Goal: Information Seeking & Learning: Find specific fact

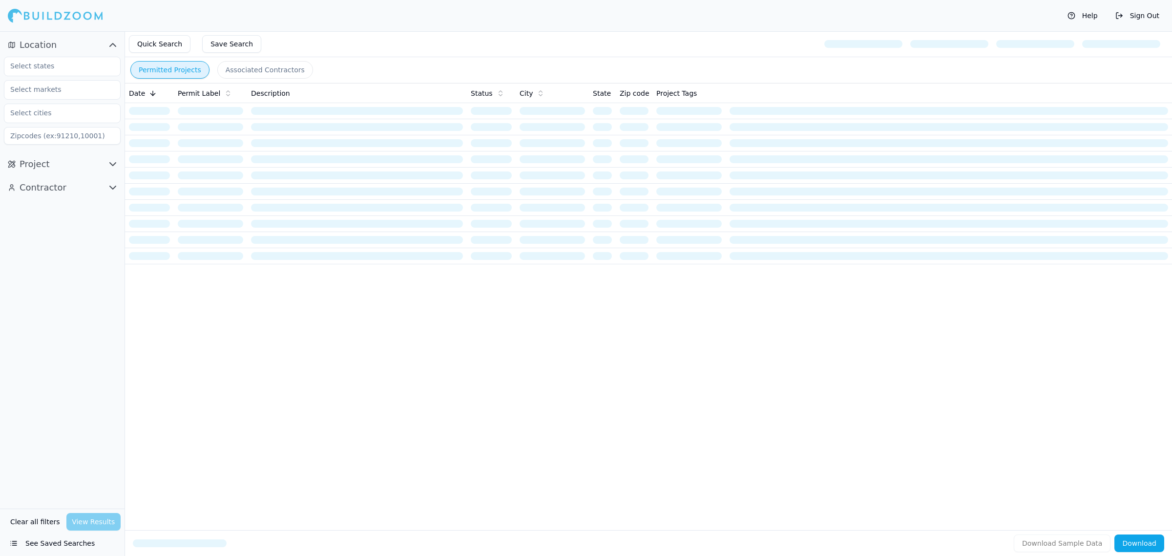
click at [115, 189] on icon "button" at bounding box center [113, 188] width 12 height 12
click at [114, 162] on icon "button" at bounding box center [113, 164] width 12 height 12
click at [45, 50] on span "Location" at bounding box center [38, 45] width 37 height 14
click at [49, 64] on button "Project" at bounding box center [62, 69] width 117 height 16
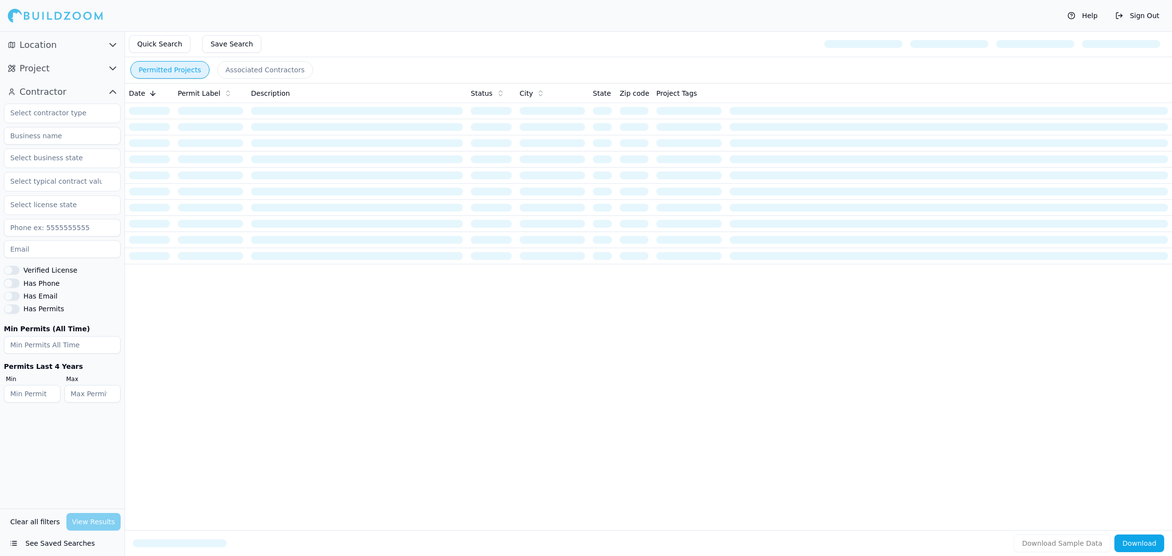
click at [62, 43] on button "Location" at bounding box center [62, 45] width 117 height 16
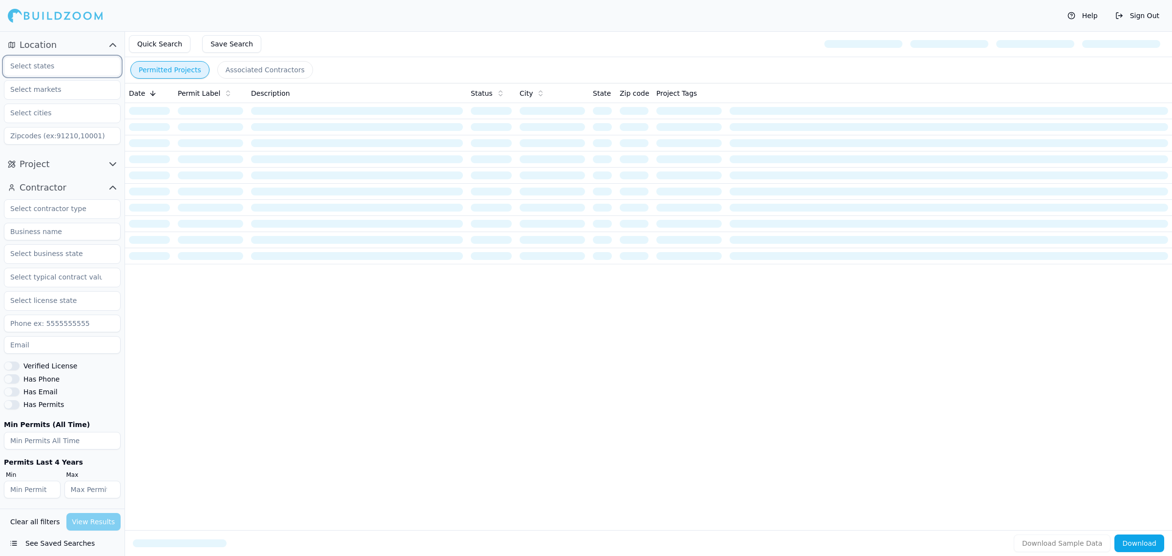
click at [57, 60] on input "text" at bounding box center [56, 66] width 104 height 18
type input "FLord"
click at [42, 85] on div "[US_STATE]" at bounding box center [62, 89] width 112 height 16
click at [55, 25] on div at bounding box center [55, 16] width 95 height 20
click at [115, 167] on icon "button" at bounding box center [113, 164] width 12 height 12
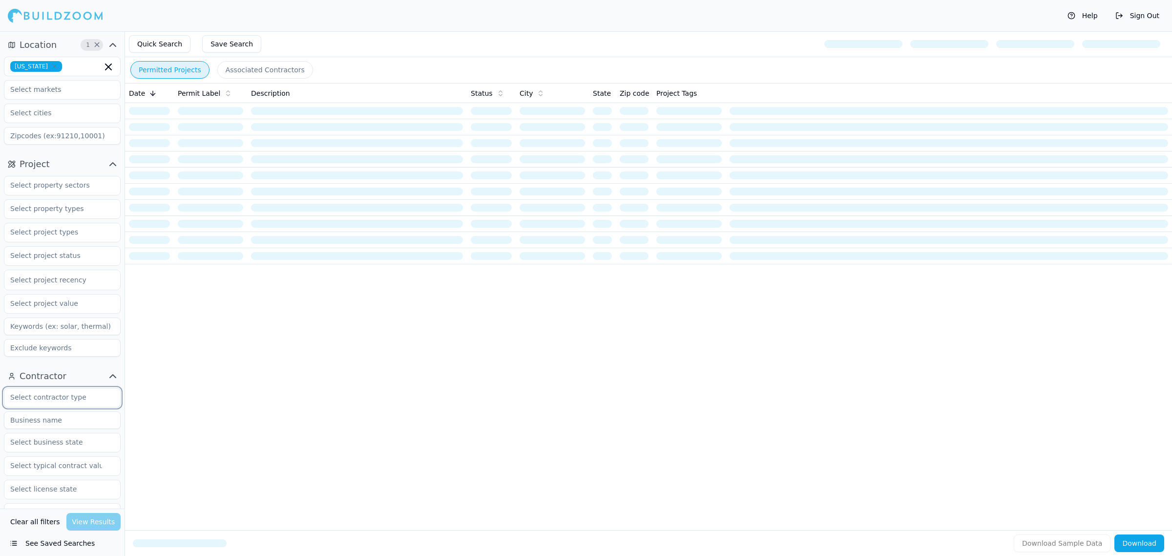
click at [58, 400] on input "text" at bounding box center [56, 397] width 104 height 18
click at [51, 366] on div "Contractor General Contractor Electrician Architect HVAC/Mechanical Contractor …" at bounding box center [62, 531] width 125 height 334
click at [75, 417] on input at bounding box center [62, 420] width 117 height 18
type input "Building Visions"
click at [98, 518] on div "Clear all filters View Results" at bounding box center [62, 522] width 117 height 18
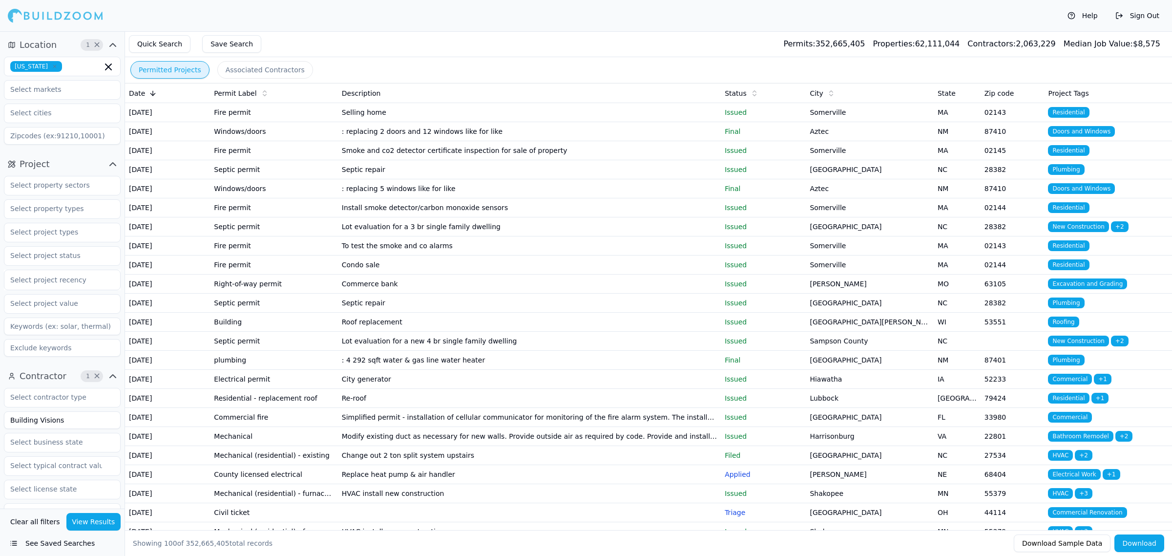
click at [105, 525] on button "View Results" at bounding box center [93, 522] width 55 height 18
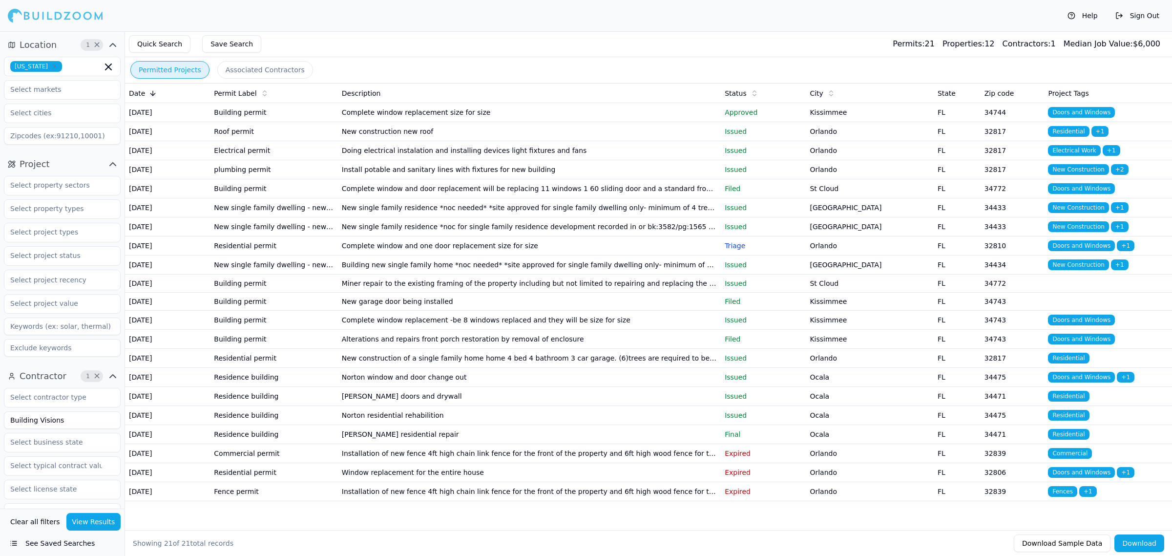
click at [426, 141] on td "New construction new roof" at bounding box center [529, 131] width 383 height 19
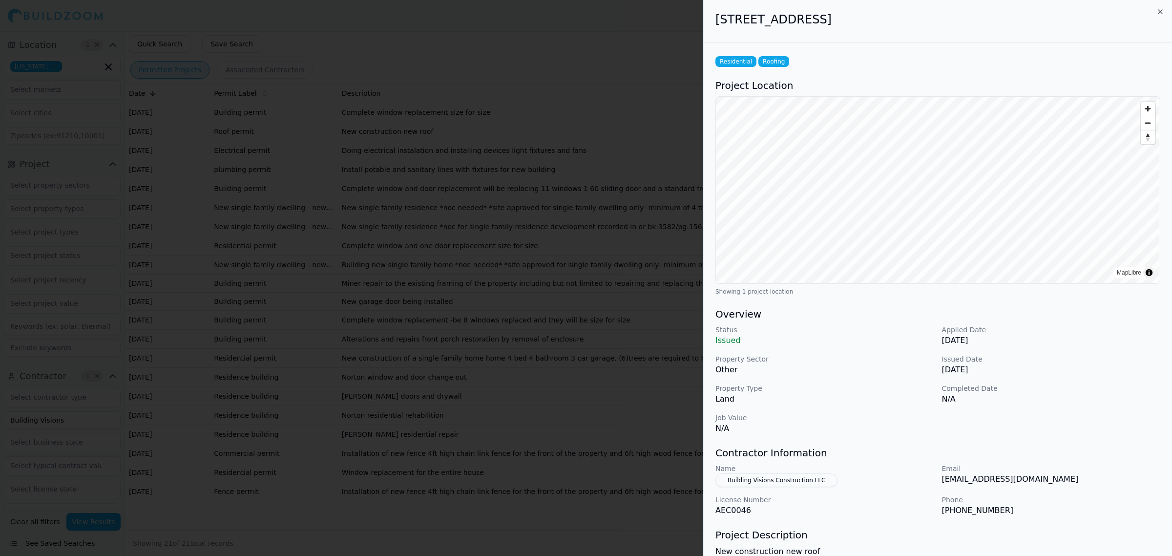
click at [858, 353] on div "Status Issued Applied Date [DATE] Property Sector Other Issued Date [DATE] Prop…" at bounding box center [938, 379] width 445 height 109
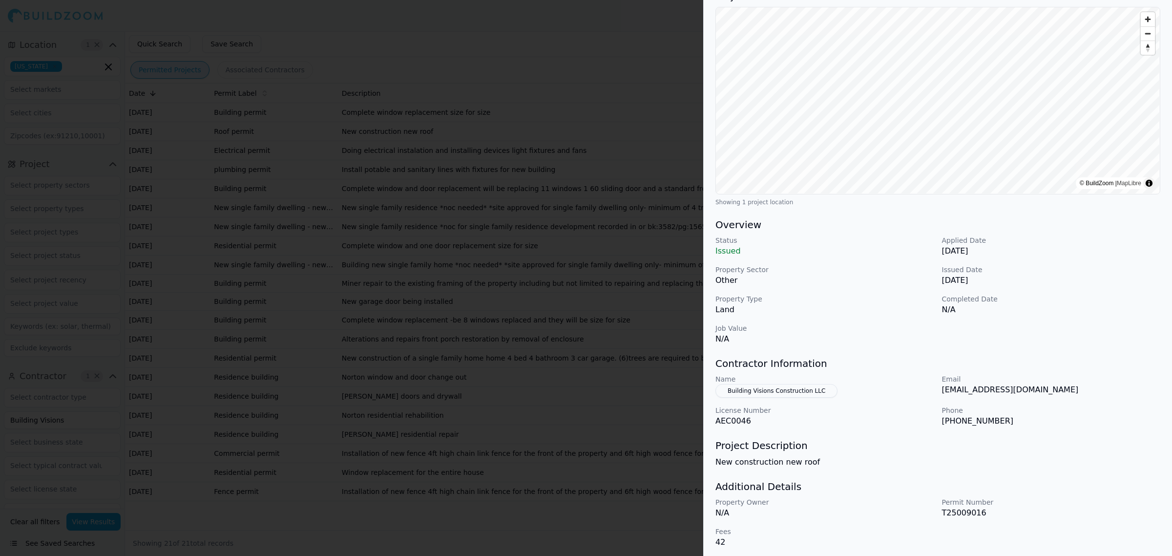
scroll to position [93, 0]
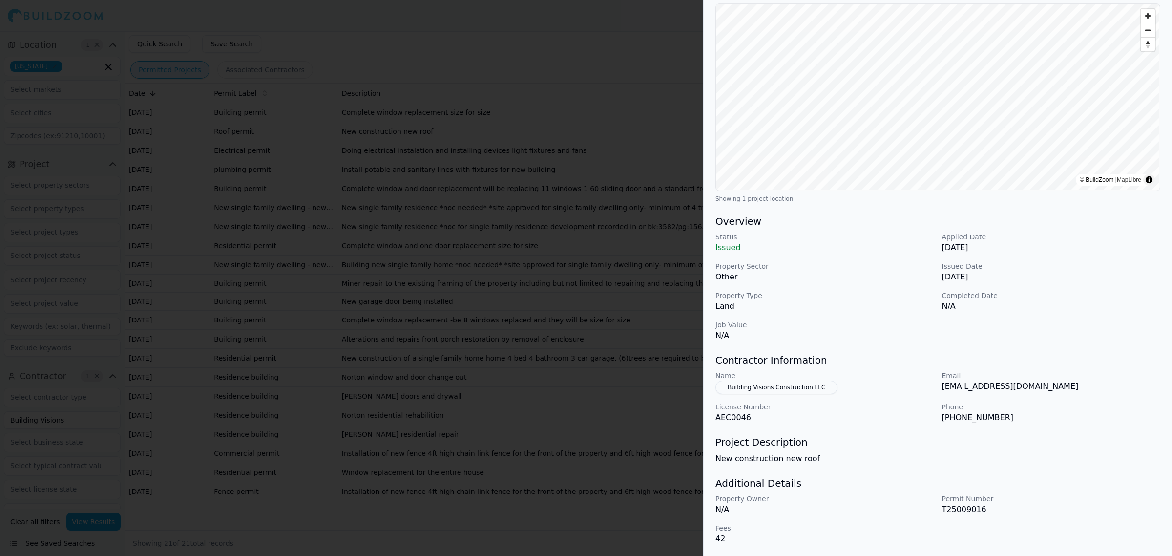
click at [902, 440] on h3 "Project Description" at bounding box center [938, 442] width 445 height 14
click at [1076, 242] on p "[DATE]" at bounding box center [1051, 248] width 219 height 12
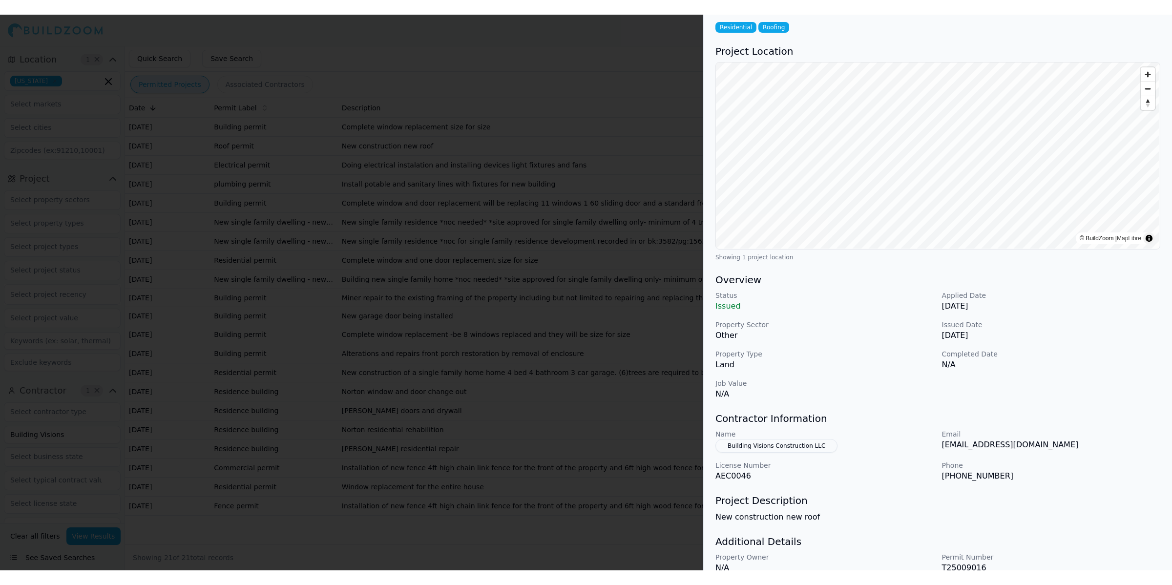
scroll to position [0, 0]
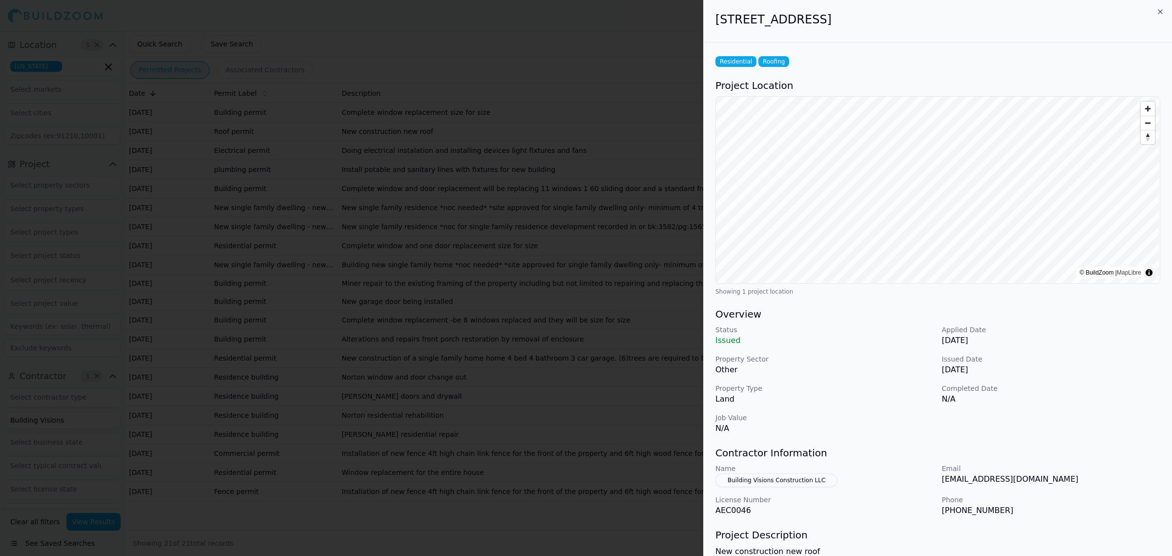
drag, startPoint x: 711, startPoint y: 21, endPoint x: 923, endPoint y: 21, distance: 212.0
click at [923, 21] on div "[STREET_ADDRESS]" at bounding box center [938, 21] width 468 height 42
copy h2 "[STREET_ADDRESS]"
click at [978, 419] on div "Status Issued Applied Date [DATE] Property Sector Other Issued Date [DATE] Prop…" at bounding box center [938, 379] width 445 height 109
click at [486, 301] on div at bounding box center [586, 278] width 1172 height 556
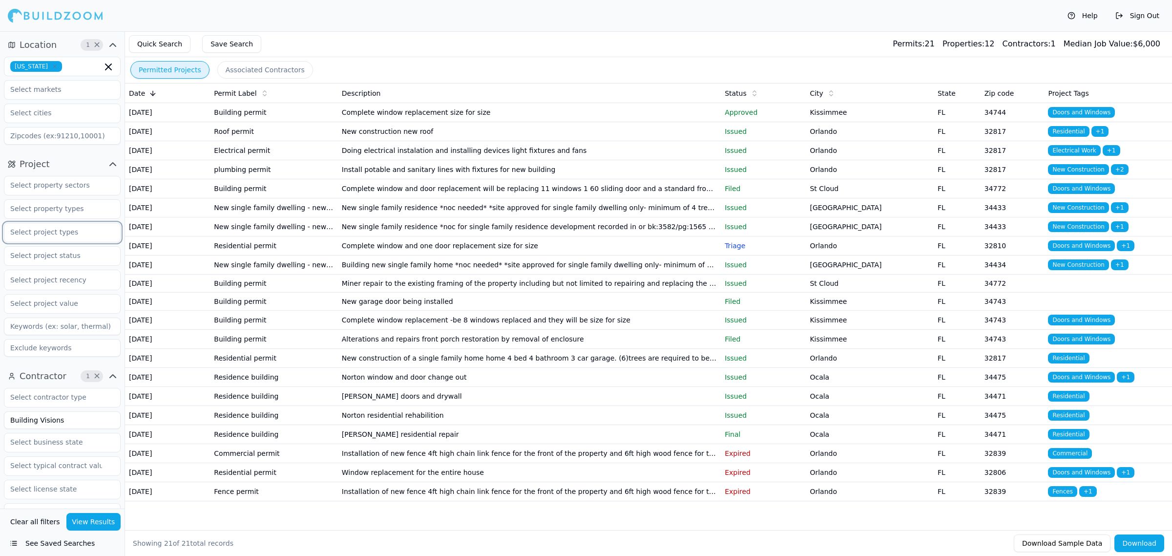
click at [74, 226] on input "text" at bounding box center [56, 232] width 104 height 18
type input "new construction"
click at [81, 251] on div "New Construction" at bounding box center [62, 255] width 112 height 16
click at [76, 513] on button "View Results" at bounding box center [93, 522] width 55 height 18
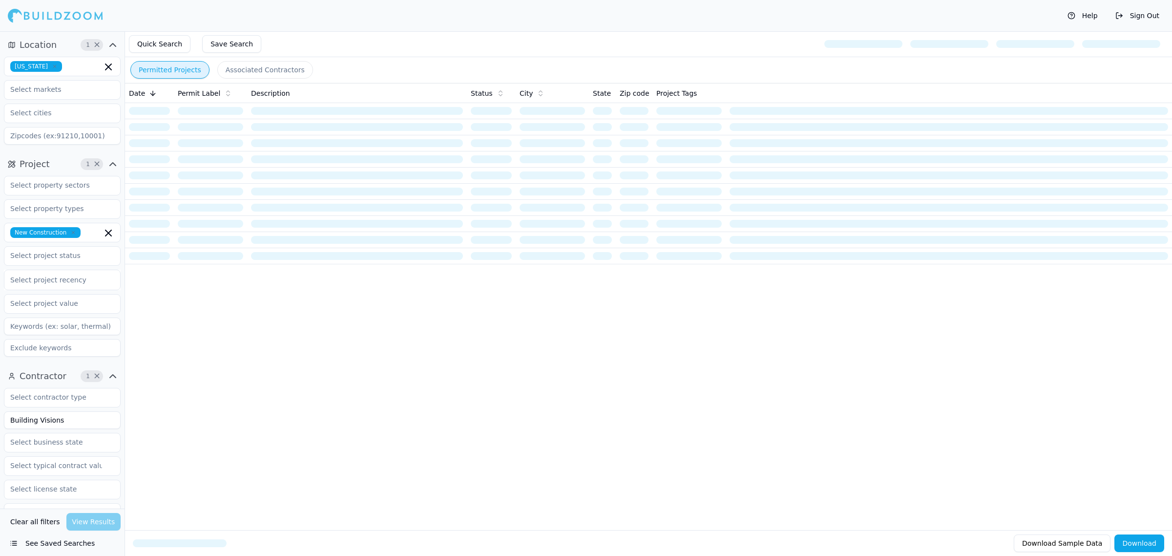
click at [440, 57] on div "Quick Search Save Search" at bounding box center [648, 44] width 1047 height 26
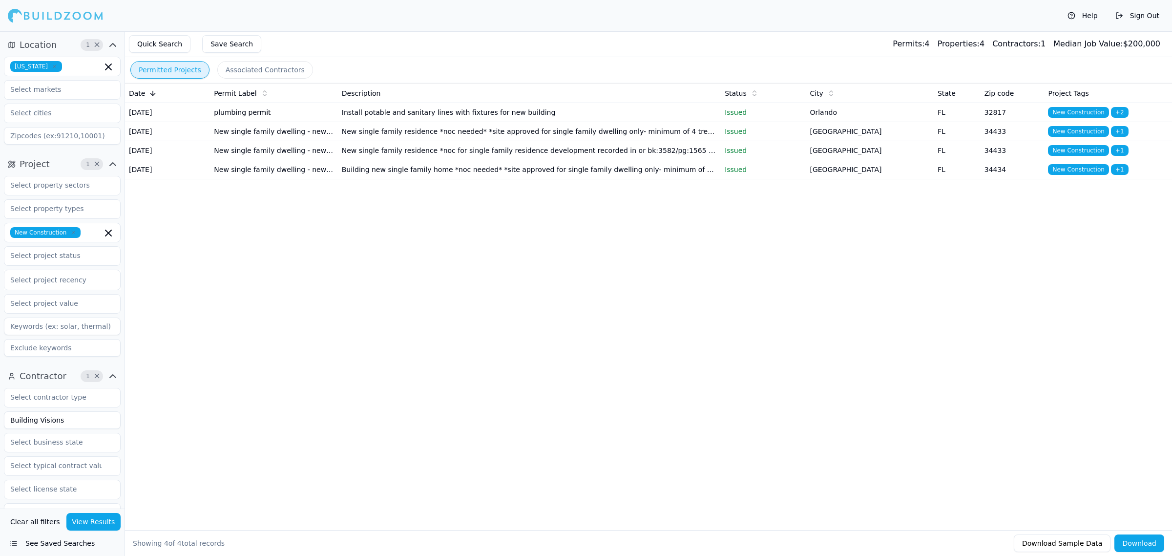
drag, startPoint x: 629, startPoint y: 454, endPoint x: 621, endPoint y: 454, distance: 8.3
click at [629, 454] on div "Date Permit Label Description Status City State Zip code Project Tags [DATE] pl…" at bounding box center [648, 291] width 1047 height 416
drag, startPoint x: 601, startPoint y: 444, endPoint x: 593, endPoint y: 447, distance: 8.2
click at [601, 444] on div "Date Permit Label Description Status City State Zip code Project Tags [DATE] pl…" at bounding box center [648, 291] width 1047 height 416
drag, startPoint x: 632, startPoint y: 417, endPoint x: 563, endPoint y: 268, distance: 163.9
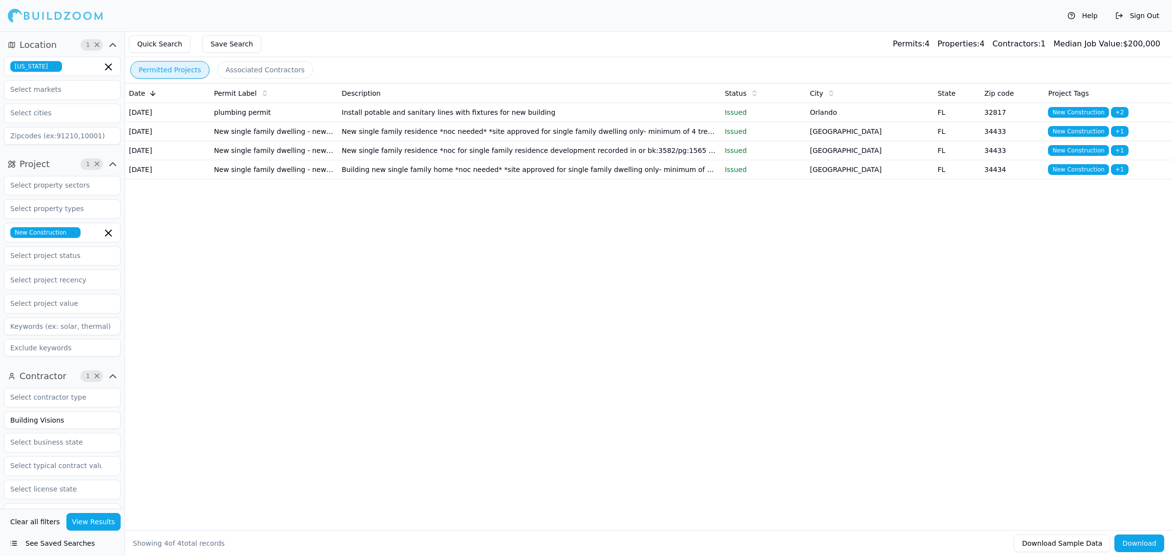
click at [626, 392] on div "Date Permit Label Description Status City State Zip code Project Tags [DATE] pl…" at bounding box center [648, 291] width 1047 height 416
click at [557, 179] on td "Building new single family home *noc needed* *site approved for single family d…" at bounding box center [529, 169] width 383 height 19
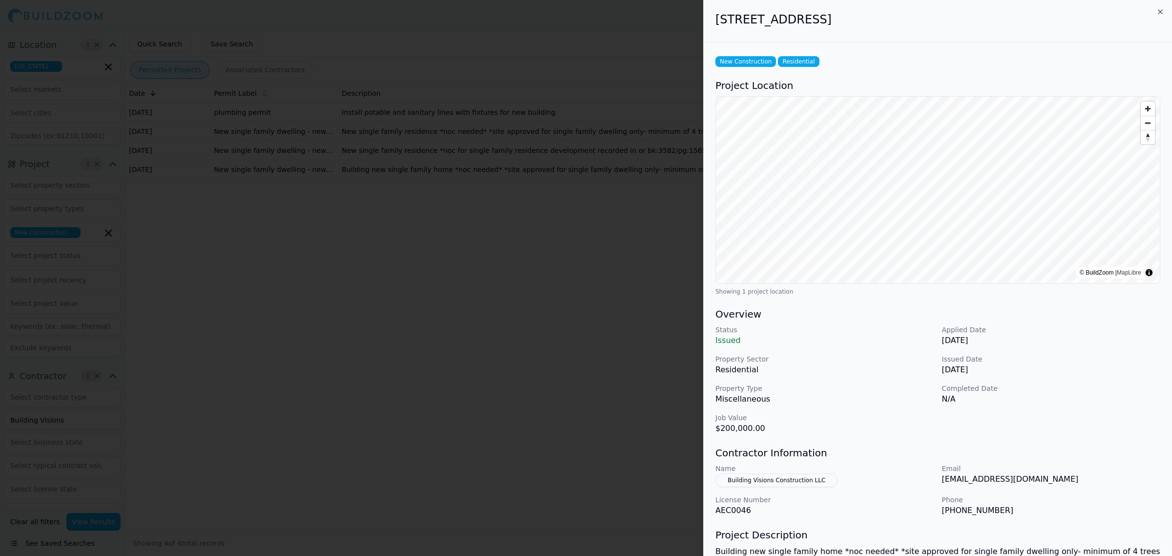
click at [1067, 370] on p "[DATE]" at bounding box center [1051, 370] width 219 height 12
click at [1070, 384] on p "Completed Date" at bounding box center [1051, 388] width 219 height 10
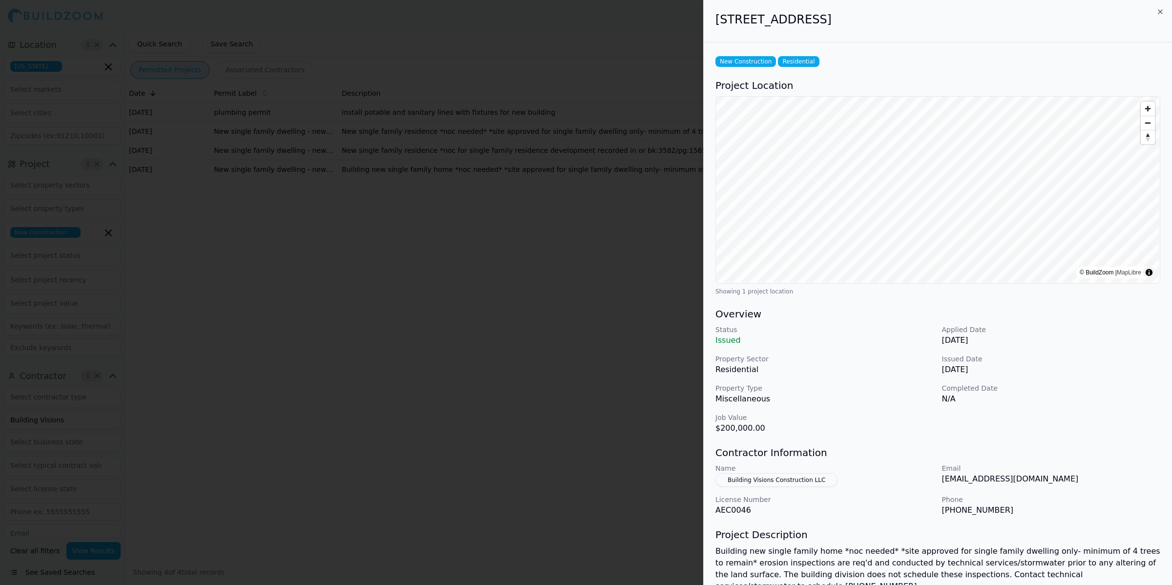
click at [735, 26] on h2 "[STREET_ADDRESS]" at bounding box center [938, 20] width 445 height 16
drag, startPoint x: 718, startPoint y: 21, endPoint x: 817, endPoint y: 10, distance: 99.7
click at [817, 10] on div "[STREET_ADDRESS]" at bounding box center [938, 21] width 468 height 42
copy h2 "[STREET_ADDRESS]"
click at [898, 411] on div "Status Issued Applied Date [DATE] Property Sector Residential Issued Date [DATE…" at bounding box center [938, 379] width 445 height 109
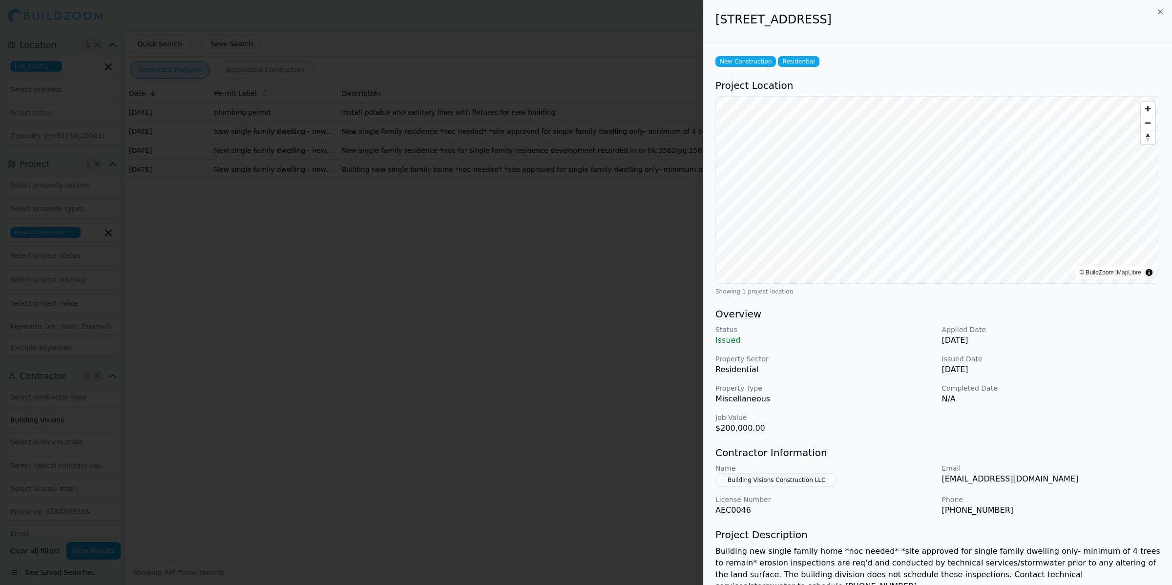
click at [913, 415] on p "Job Value" at bounding box center [825, 418] width 219 height 10
drag, startPoint x: 777, startPoint y: 428, endPoint x: 706, endPoint y: 433, distance: 71.0
click at [706, 433] on div "New Construction Residential Project Location © BuildZoom | MapLibre Showing 1 …" at bounding box center [938, 363] width 468 height 642
copy p "$200,000.00"
click at [607, 357] on div at bounding box center [586, 292] width 1172 height 585
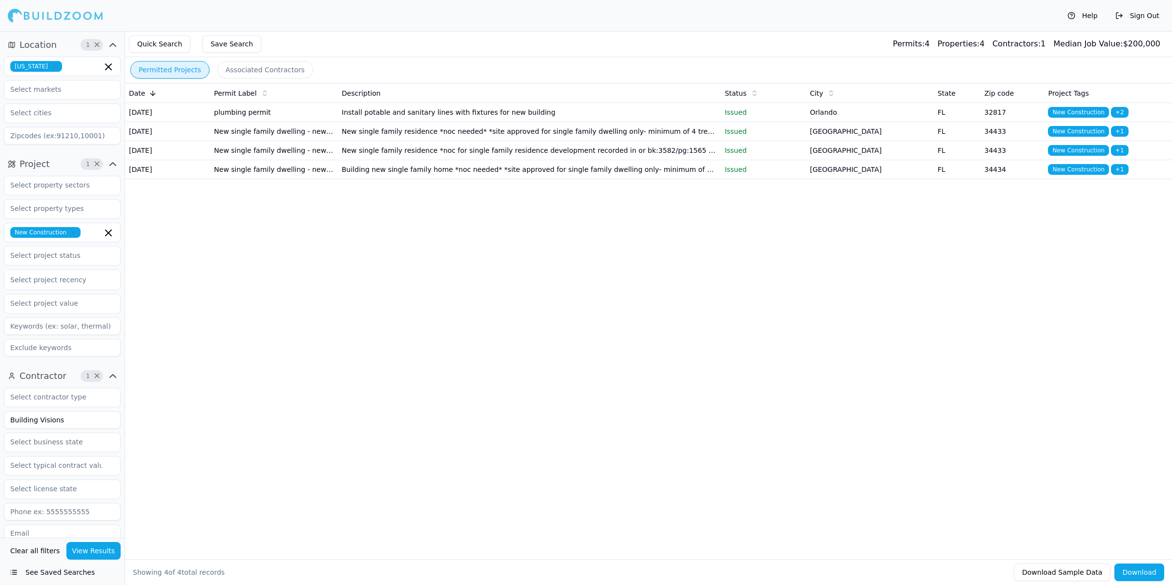
click at [316, 160] on td "New single family dwelling - new single family dwelling" at bounding box center [273, 150] width 127 height 19
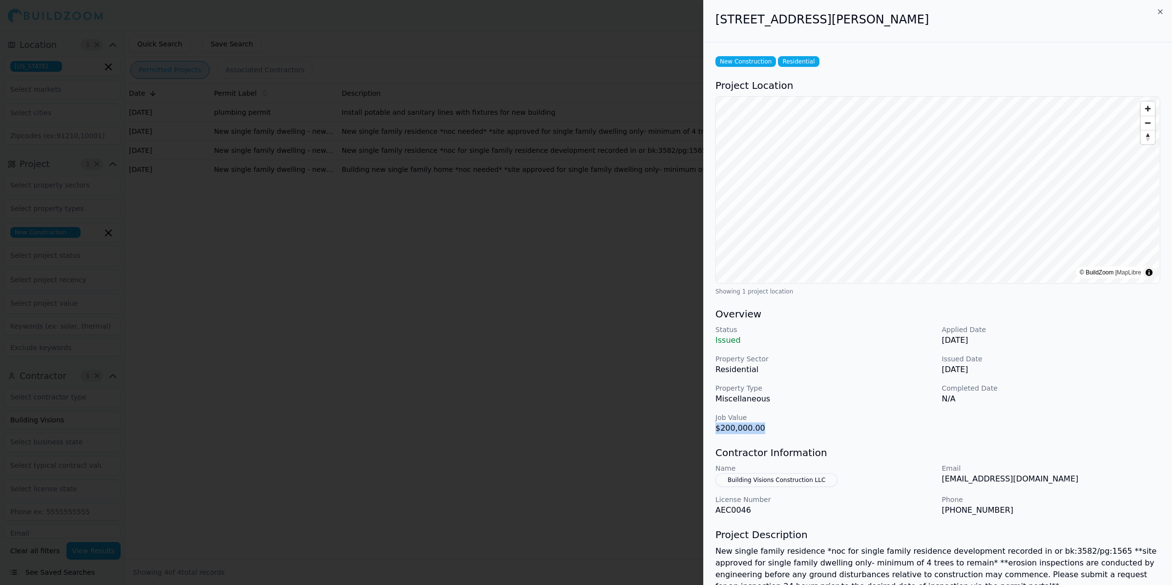
drag, startPoint x: 782, startPoint y: 431, endPoint x: 711, endPoint y: 429, distance: 71.8
click at [711, 429] on div "New Construction Residential Project Location © BuildZoom | MapLibre Showing 1 …" at bounding box center [938, 363] width 468 height 642
copy p "$200,000.00"
click at [936, 33] on div "[STREET_ADDRESS][PERSON_NAME]" at bounding box center [938, 21] width 468 height 42
drag, startPoint x: 717, startPoint y: 22, endPoint x: 812, endPoint y: 20, distance: 95.8
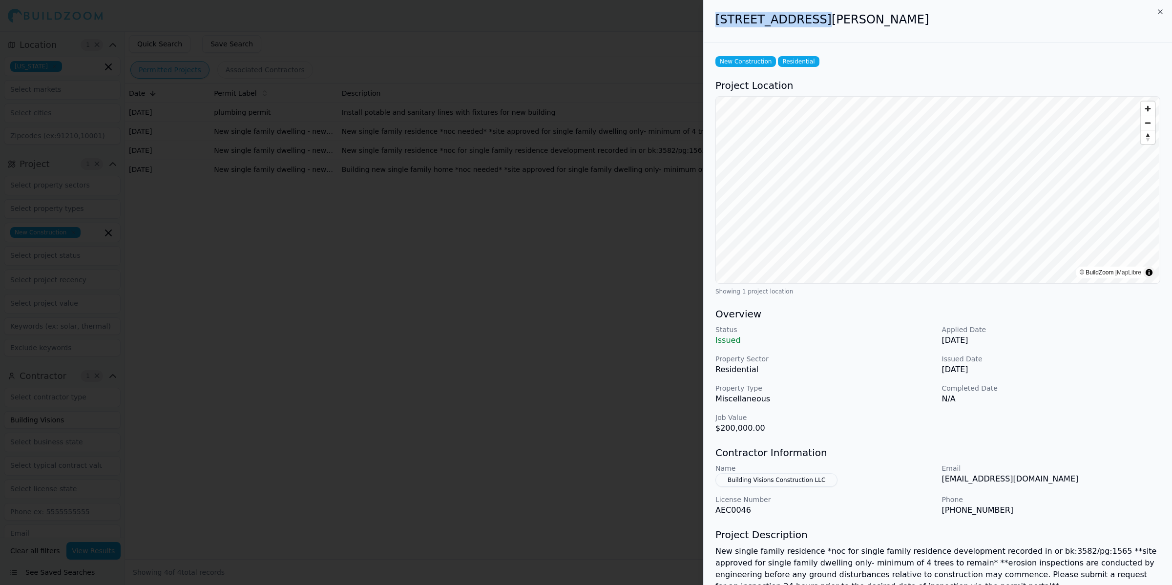
click at [812, 20] on h2 "[STREET_ADDRESS][PERSON_NAME]" at bounding box center [938, 20] width 445 height 16
copy h2 "[STREET_ADDRESS][PERSON_NAME]"
drag, startPoint x: 536, startPoint y: 230, endPoint x: 533, endPoint y: 238, distance: 9.1
click at [536, 230] on div at bounding box center [586, 292] width 1172 height 585
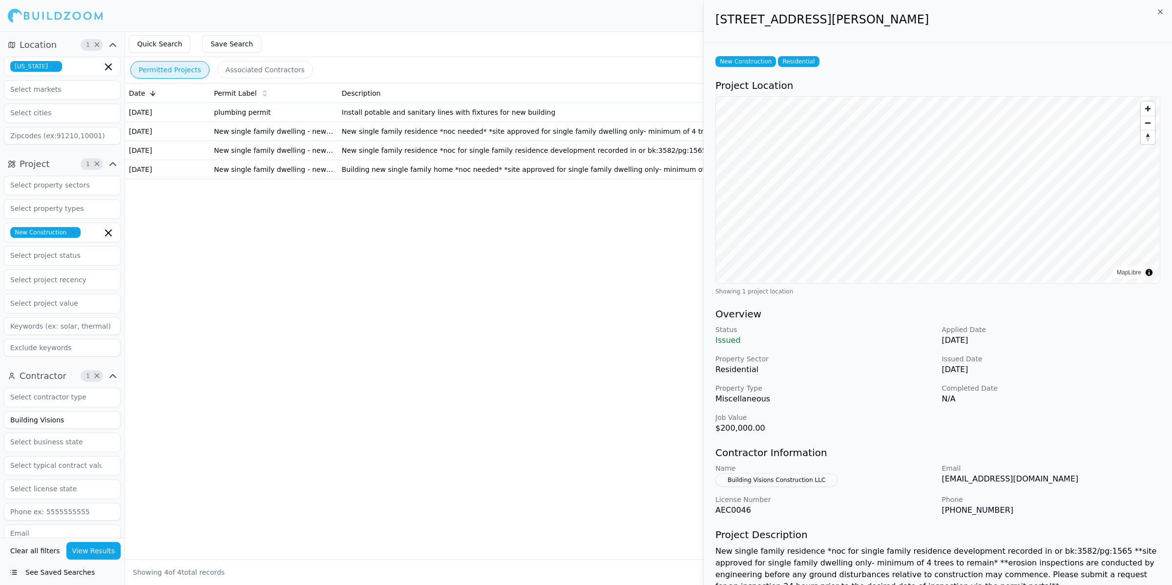
click at [555, 299] on div "Date Permit Label Description Status City State Zip code Project Tags [DATE] pl…" at bounding box center [648, 305] width 1047 height 445
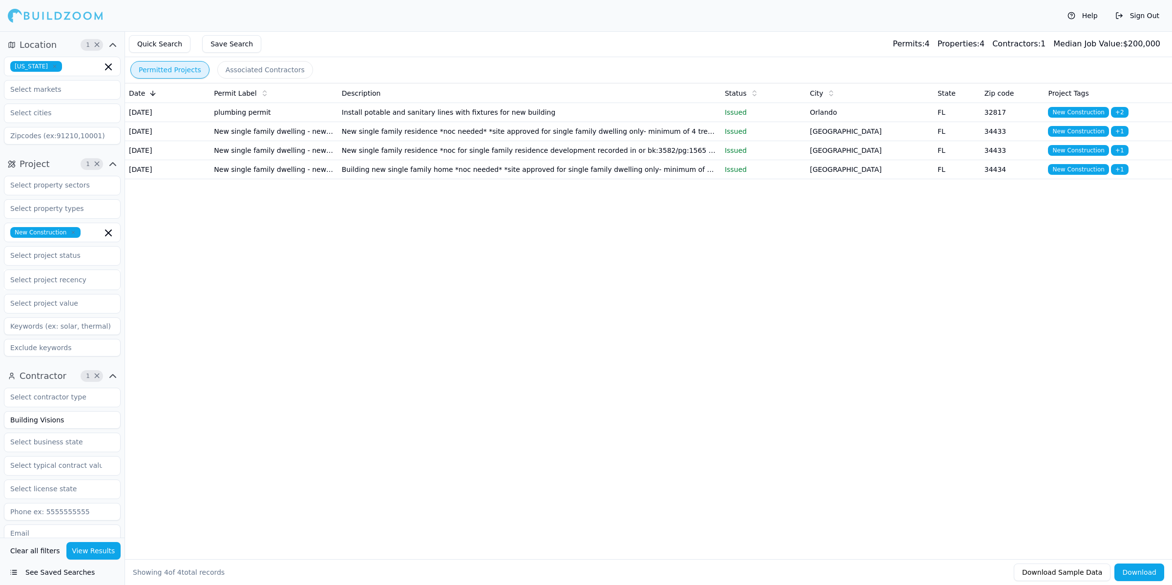
click at [457, 179] on td "Building new single family home *noc needed* *site approved for single family d…" at bounding box center [529, 169] width 383 height 19
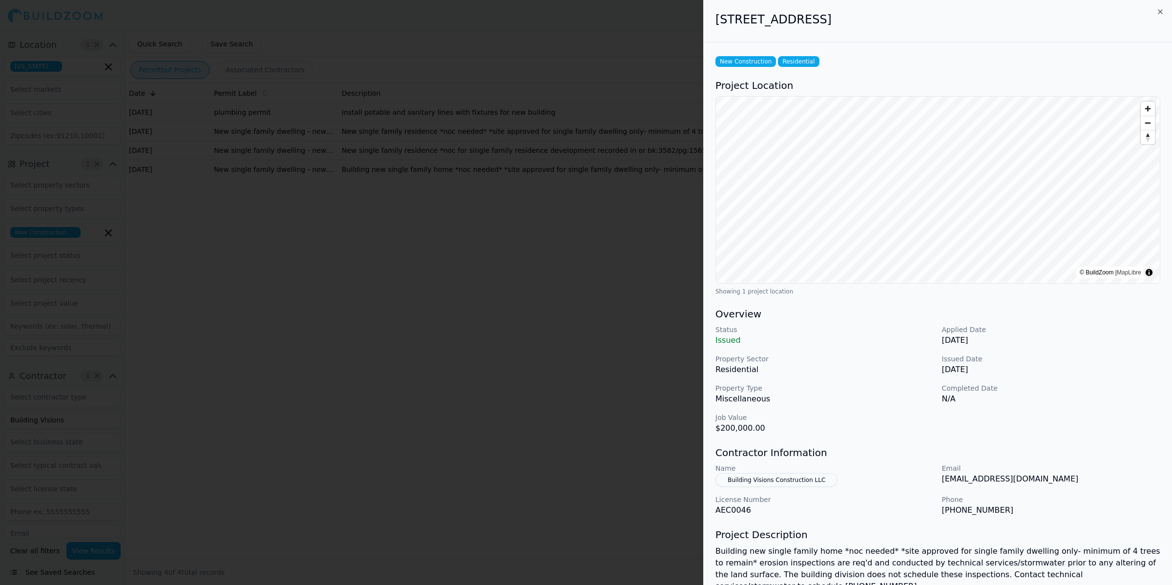
click at [517, 315] on div at bounding box center [586, 292] width 1172 height 585
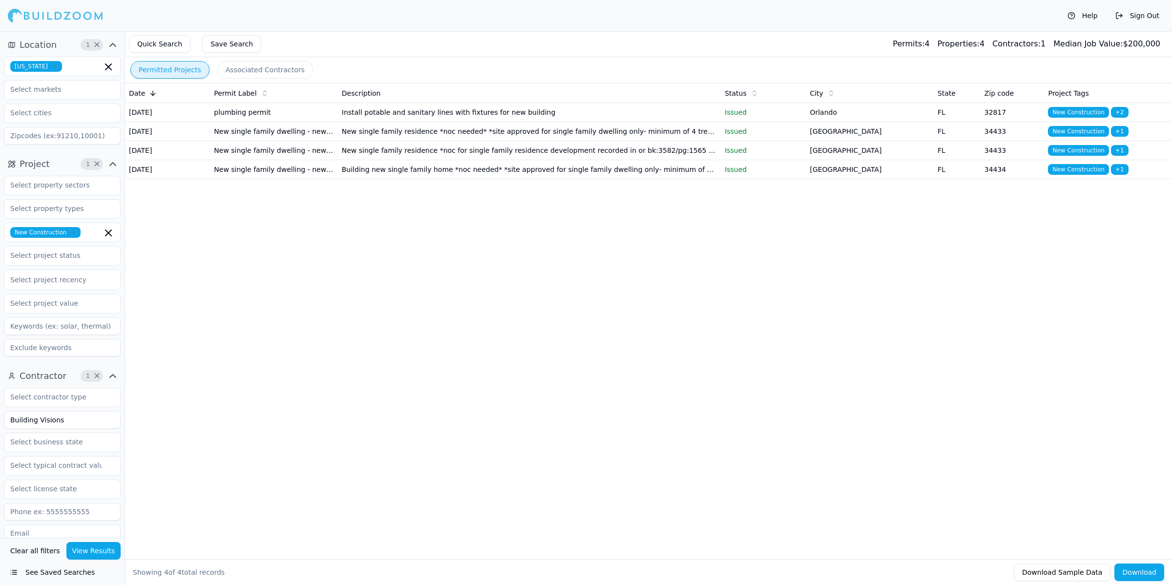
click at [352, 141] on td "New single family residence *noc needed* *site approved for single family dwell…" at bounding box center [529, 131] width 383 height 19
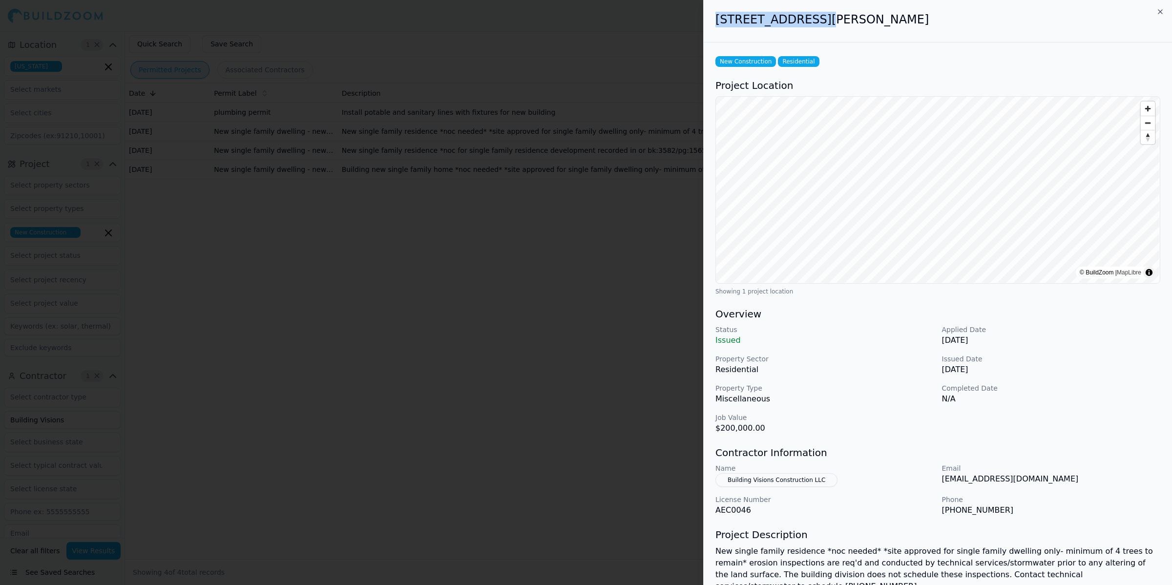
drag, startPoint x: 706, startPoint y: 19, endPoint x: 812, endPoint y: 18, distance: 106.5
click at [812, 18] on div "[STREET_ADDRESS][PERSON_NAME]" at bounding box center [938, 21] width 468 height 42
copy h2 "[STREET_ADDRESS][PERSON_NAME]"
drag, startPoint x: 865, startPoint y: 28, endPoint x: 828, endPoint y: 15, distance: 39.7
click at [865, 28] on div "[STREET_ADDRESS][PERSON_NAME]" at bounding box center [938, 21] width 468 height 42
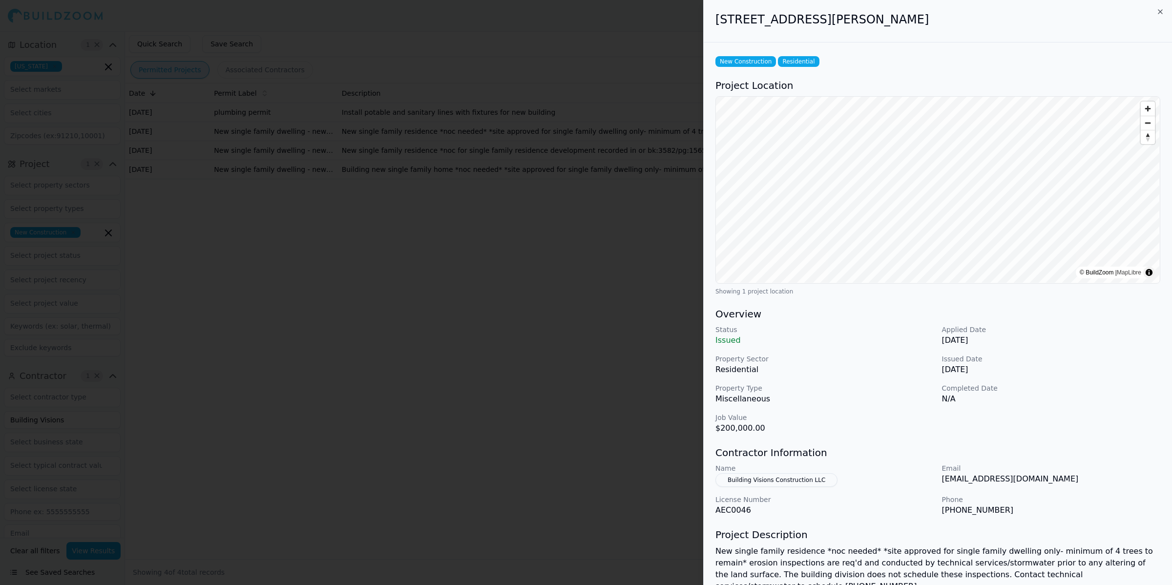
drag, startPoint x: 816, startPoint y: 20, endPoint x: 908, endPoint y: 23, distance: 92.4
click at [908, 23] on h2 "[STREET_ADDRESS][PERSON_NAME]" at bounding box center [938, 20] width 445 height 16
copy h2 "[GEOGRAPHIC_DATA], [GEOGRAPHIC_DATA]"
click at [1159, 10] on icon "button" at bounding box center [1161, 12] width 4 height 4
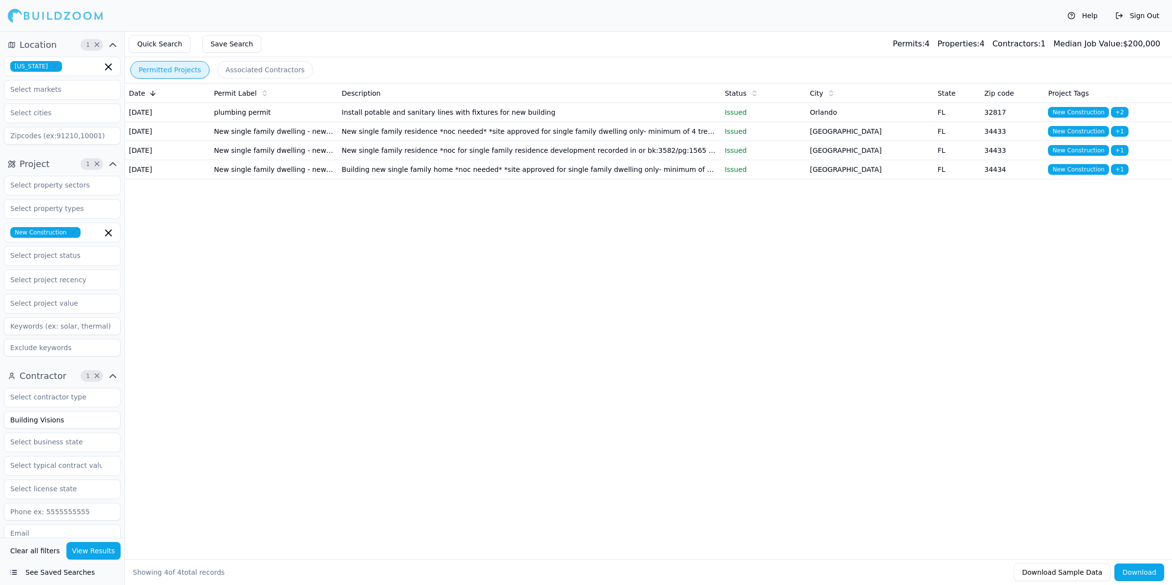
click at [706, 356] on div "Date Permit Label Description Status City State Zip code Project Tags [DATE] pl…" at bounding box center [648, 305] width 1047 height 445
